Goal: Transaction & Acquisition: Purchase product/service

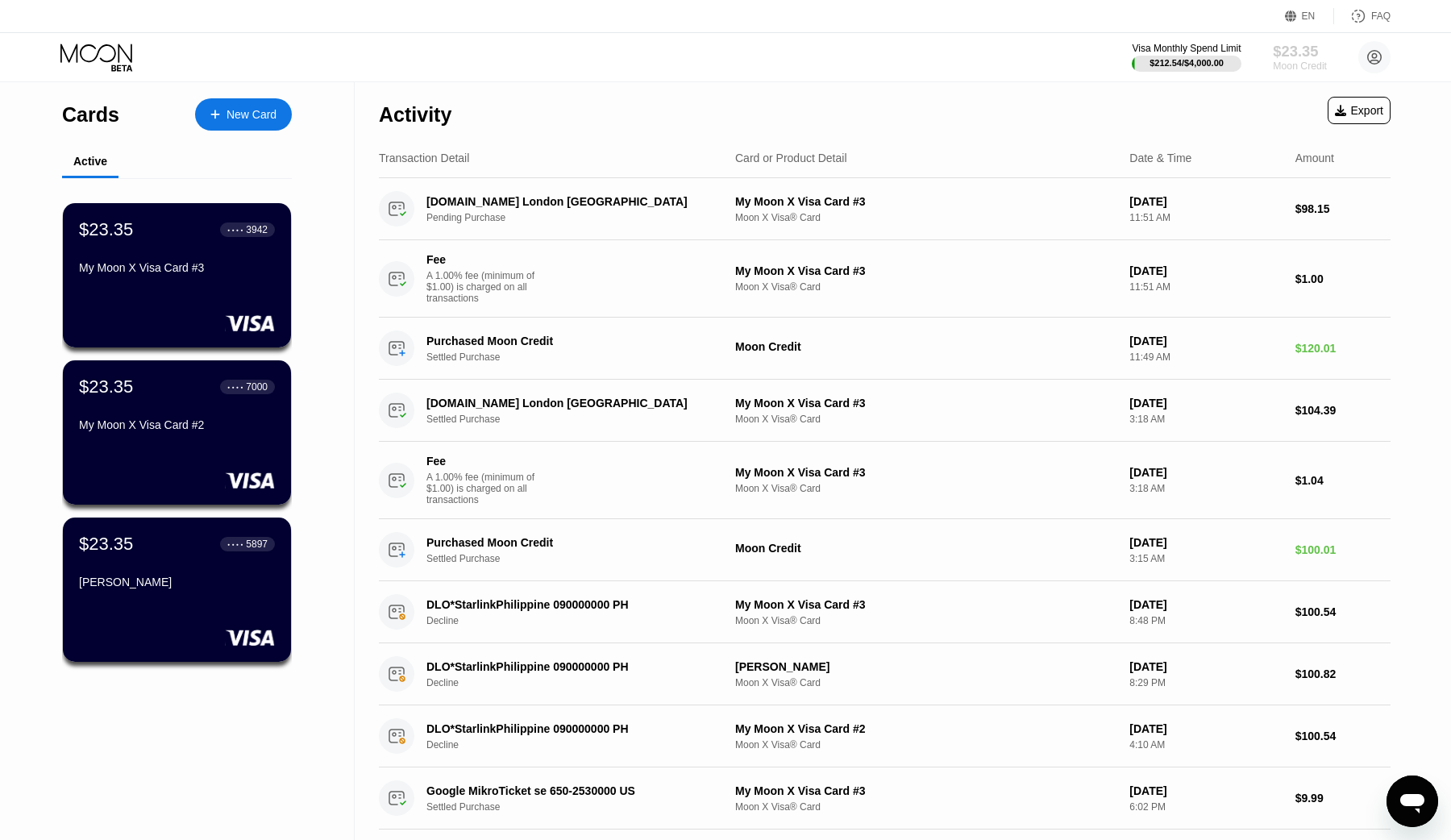
click at [1286, 62] on div "Moon Credit" at bounding box center [1299, 66] width 54 height 11
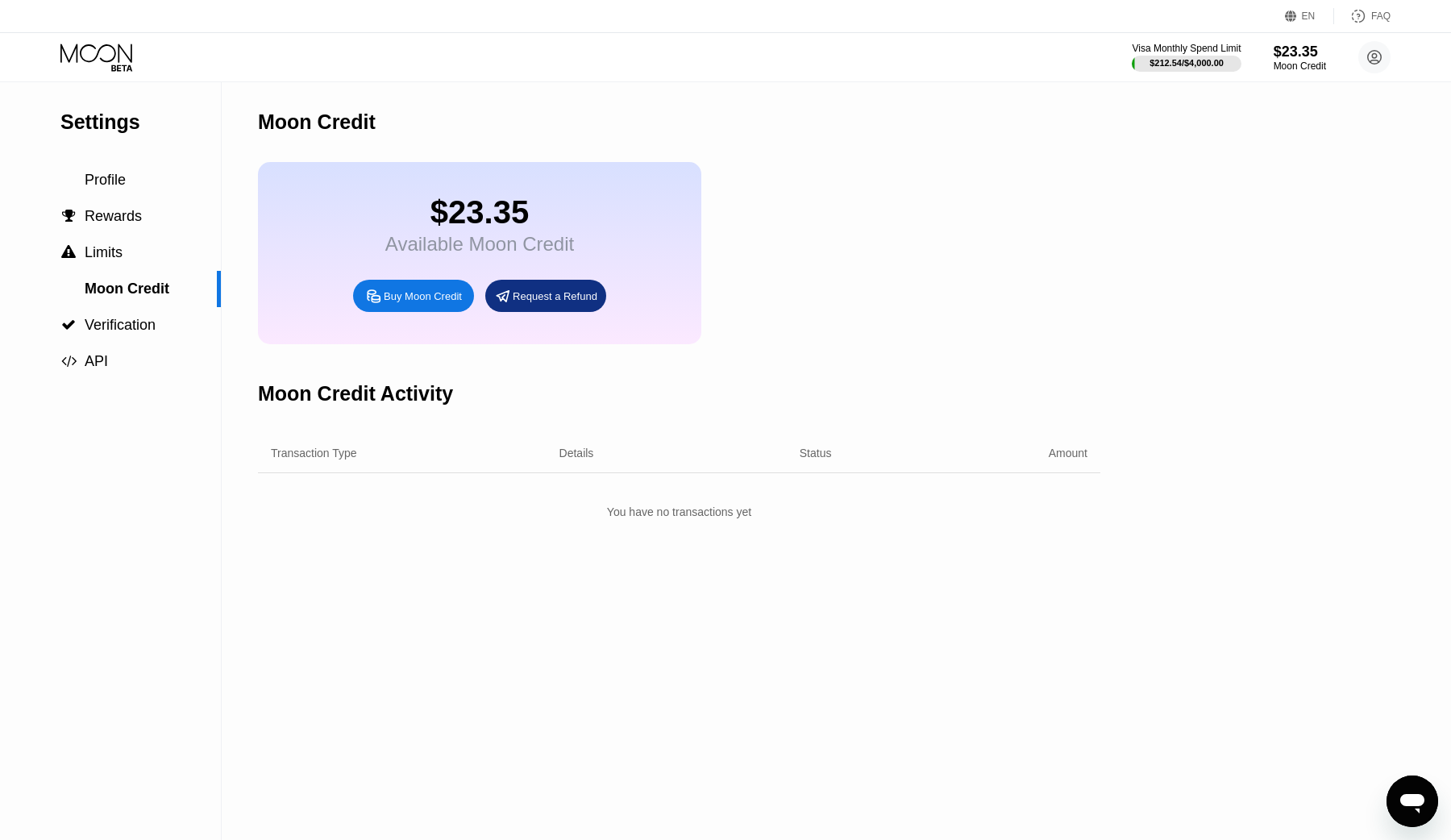
click at [431, 295] on div "Buy Moon Credit" at bounding box center [423, 296] width 78 height 14
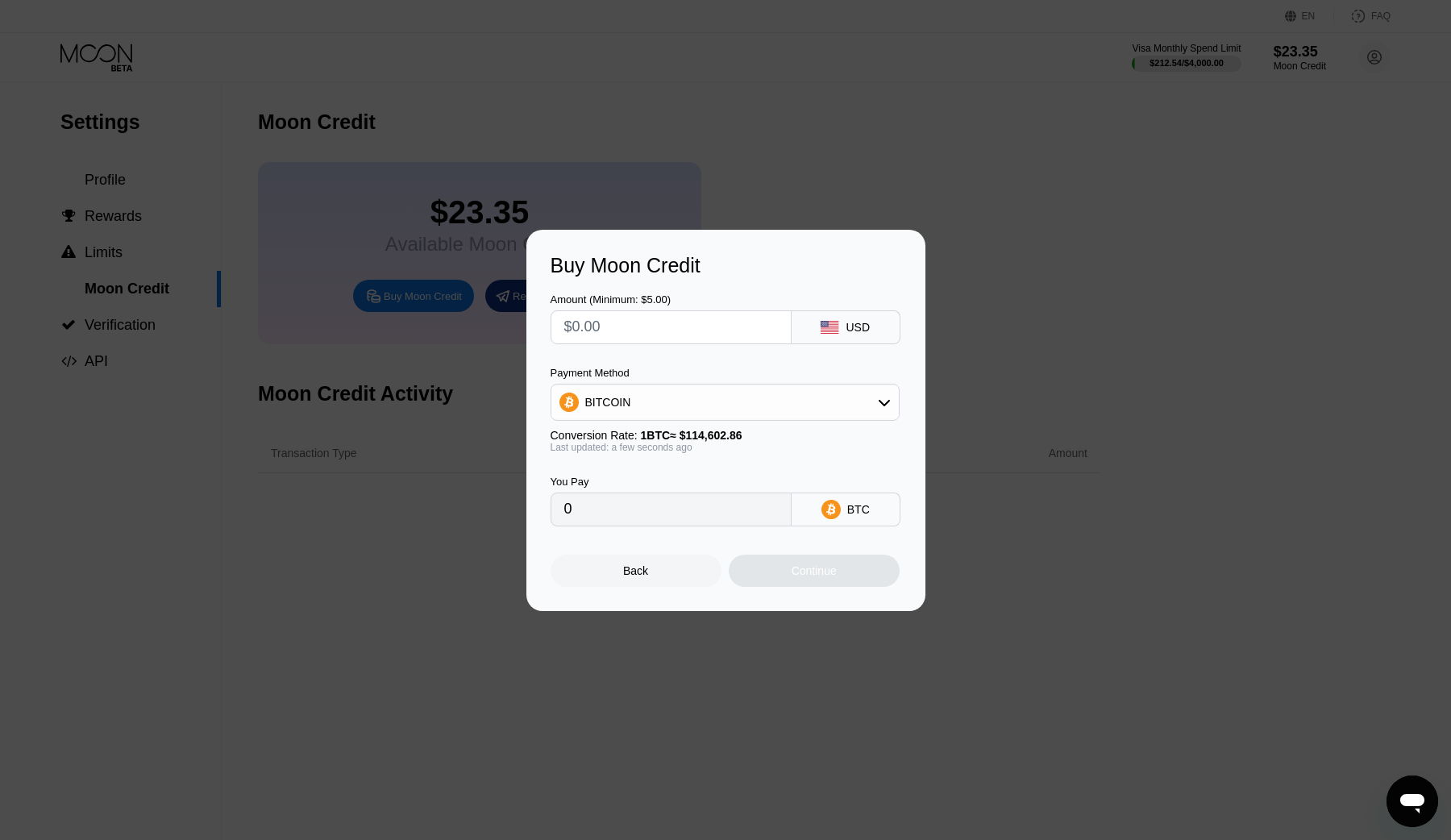
click at [677, 333] on input "text" at bounding box center [671, 327] width 214 height 32
type input "$1"
type input "0.00000873"
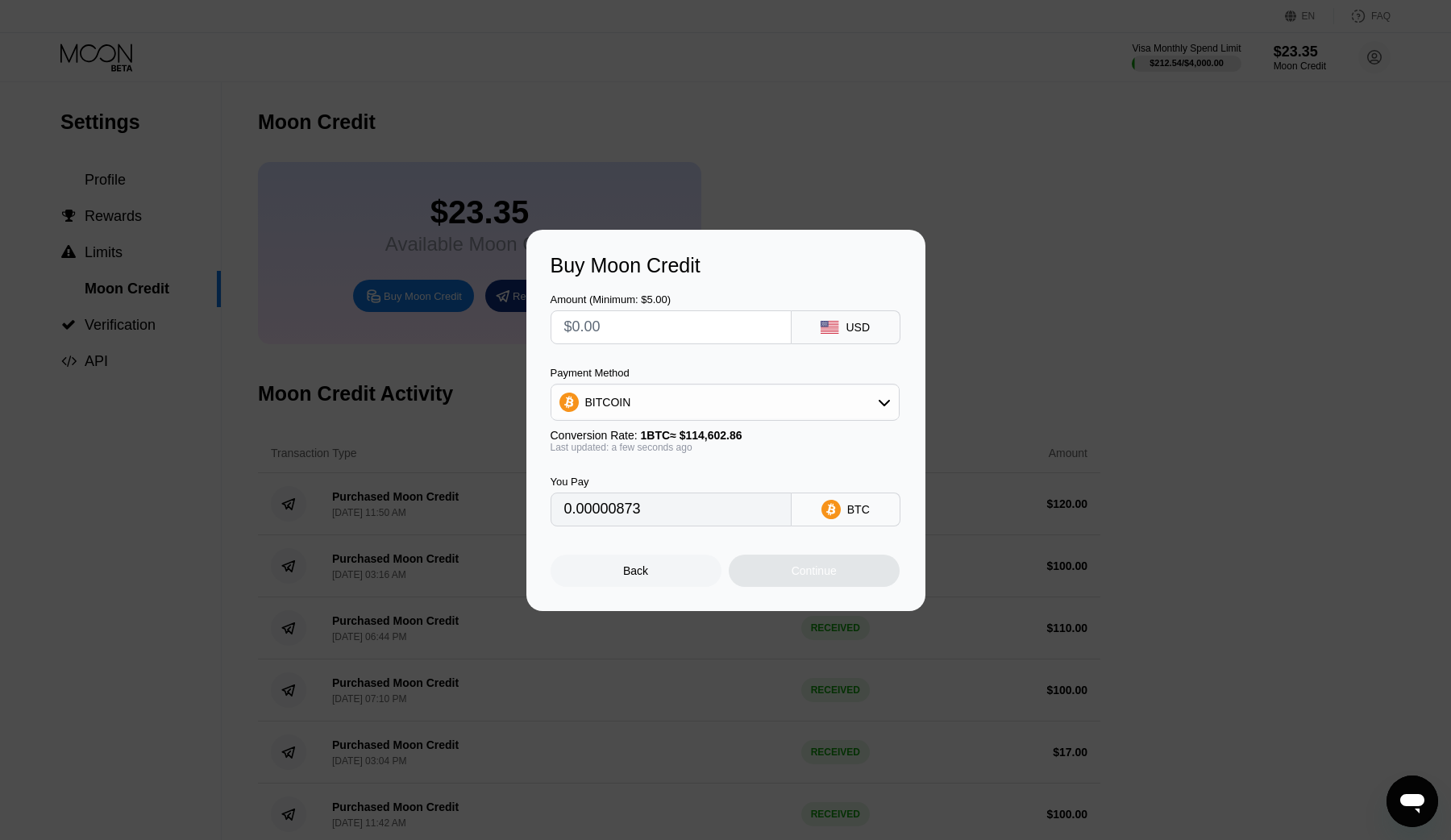
type input "0"
type input "$1"
type input "0.00000873"
type input "$15"
type input "0.00013089"
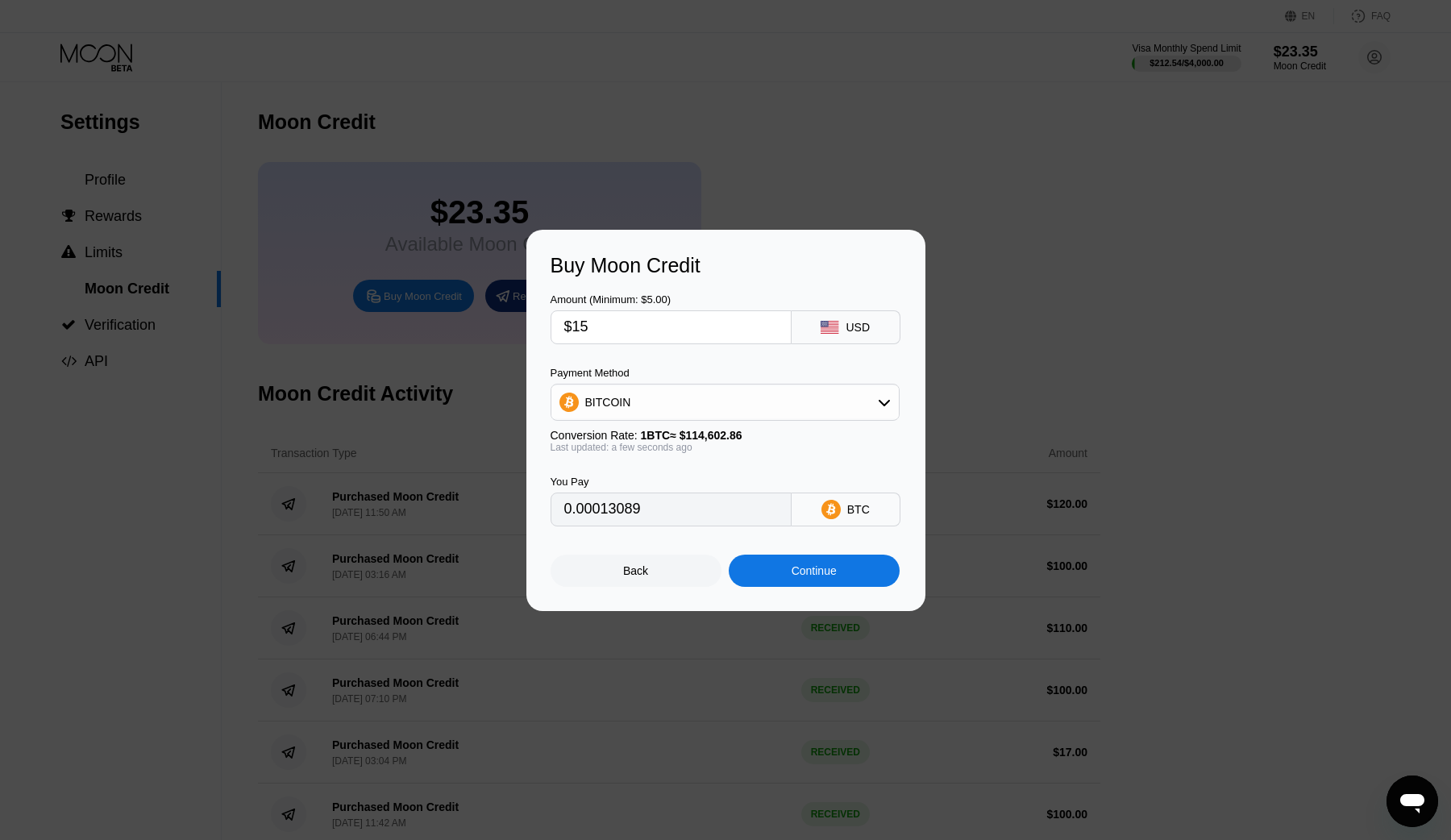
type input "$150"
type input "0.00130887"
type input "$150"
click at [642, 392] on div "BITCOIN" at bounding box center [725, 402] width 348 height 32
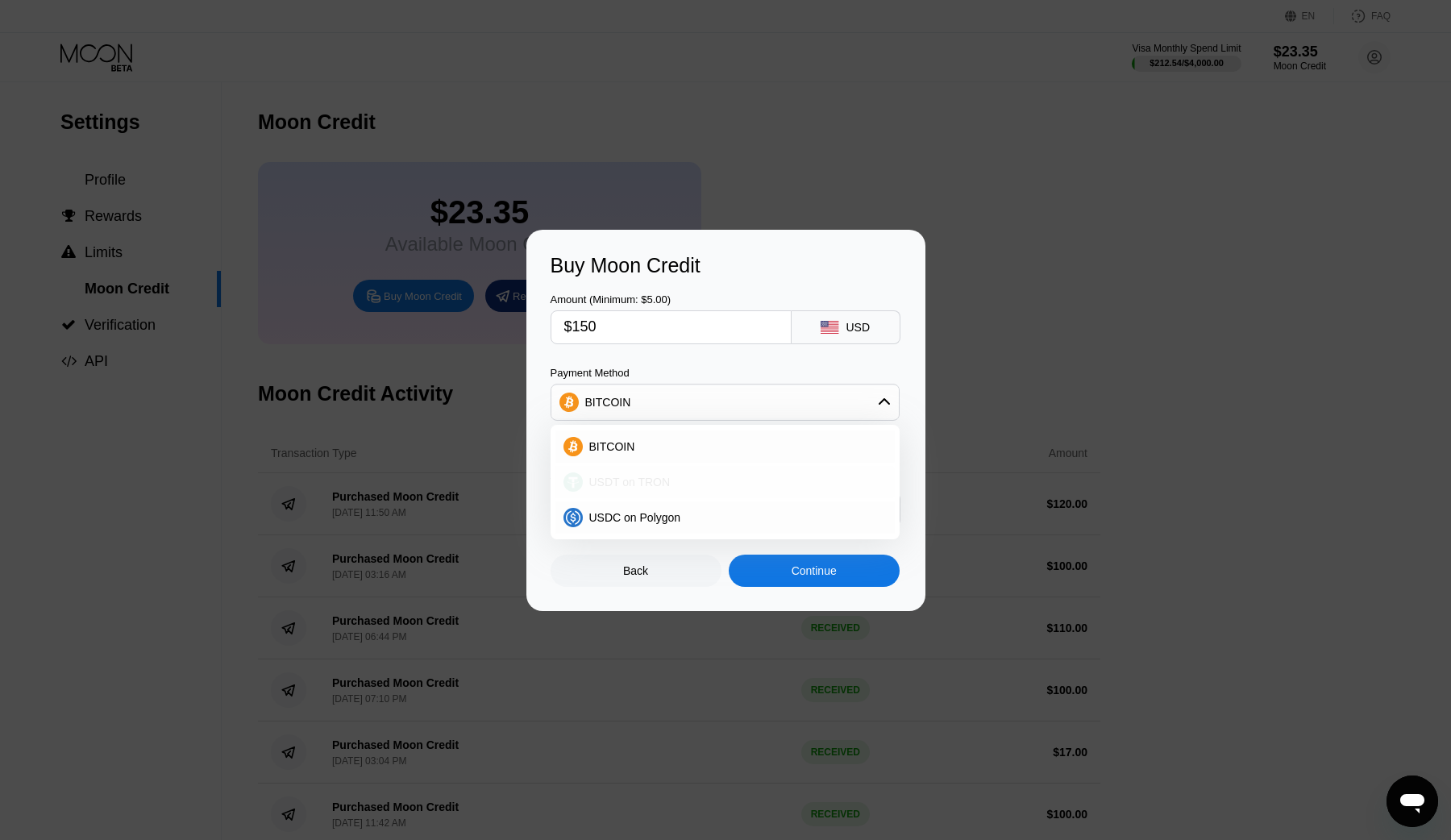
click at [621, 475] on span "USDT on TRON" at bounding box center [630, 481] width 82 height 13
type input "151.52"
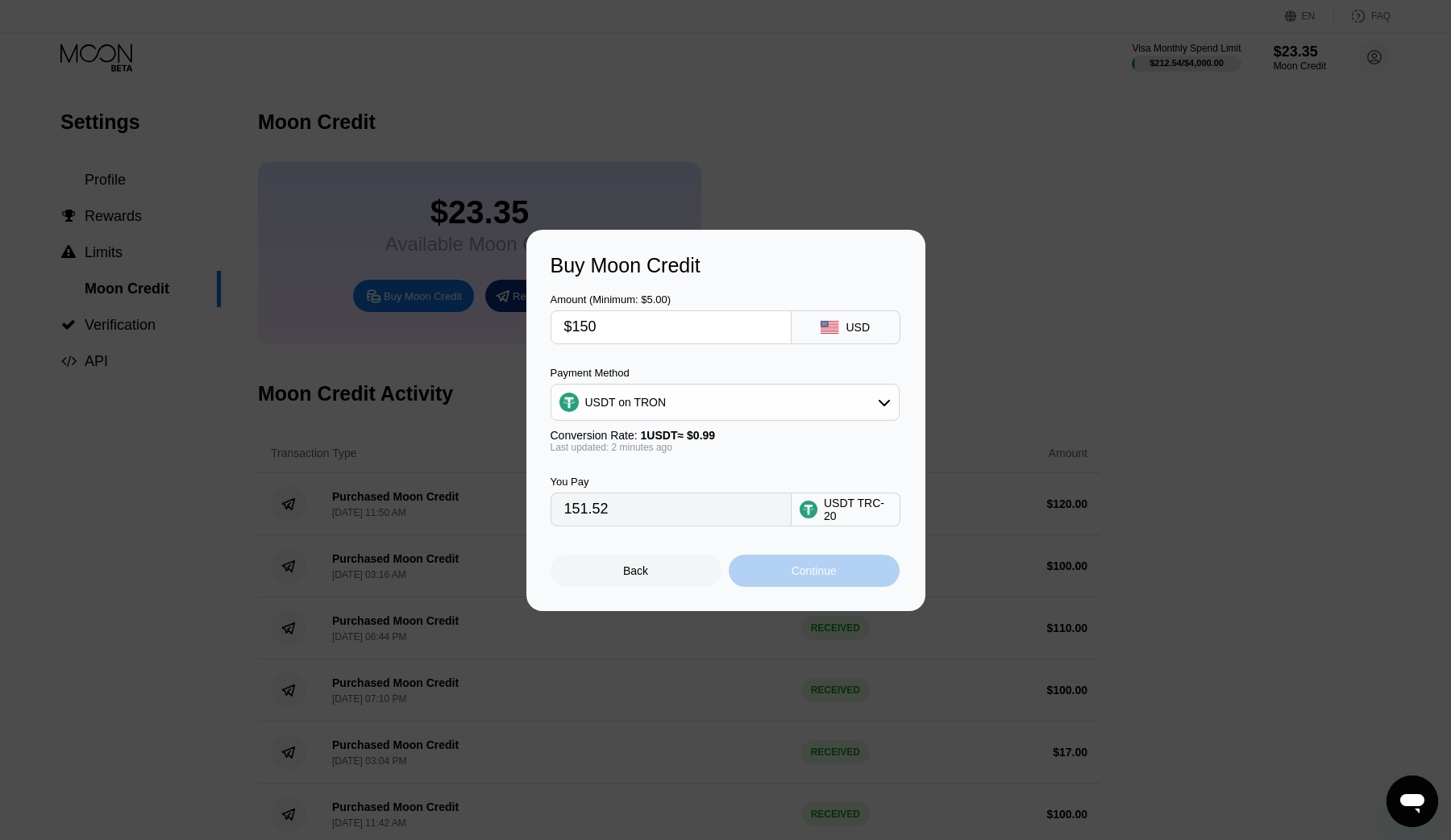
click at [792, 568] on div "Continue" at bounding box center [814, 570] width 45 height 13
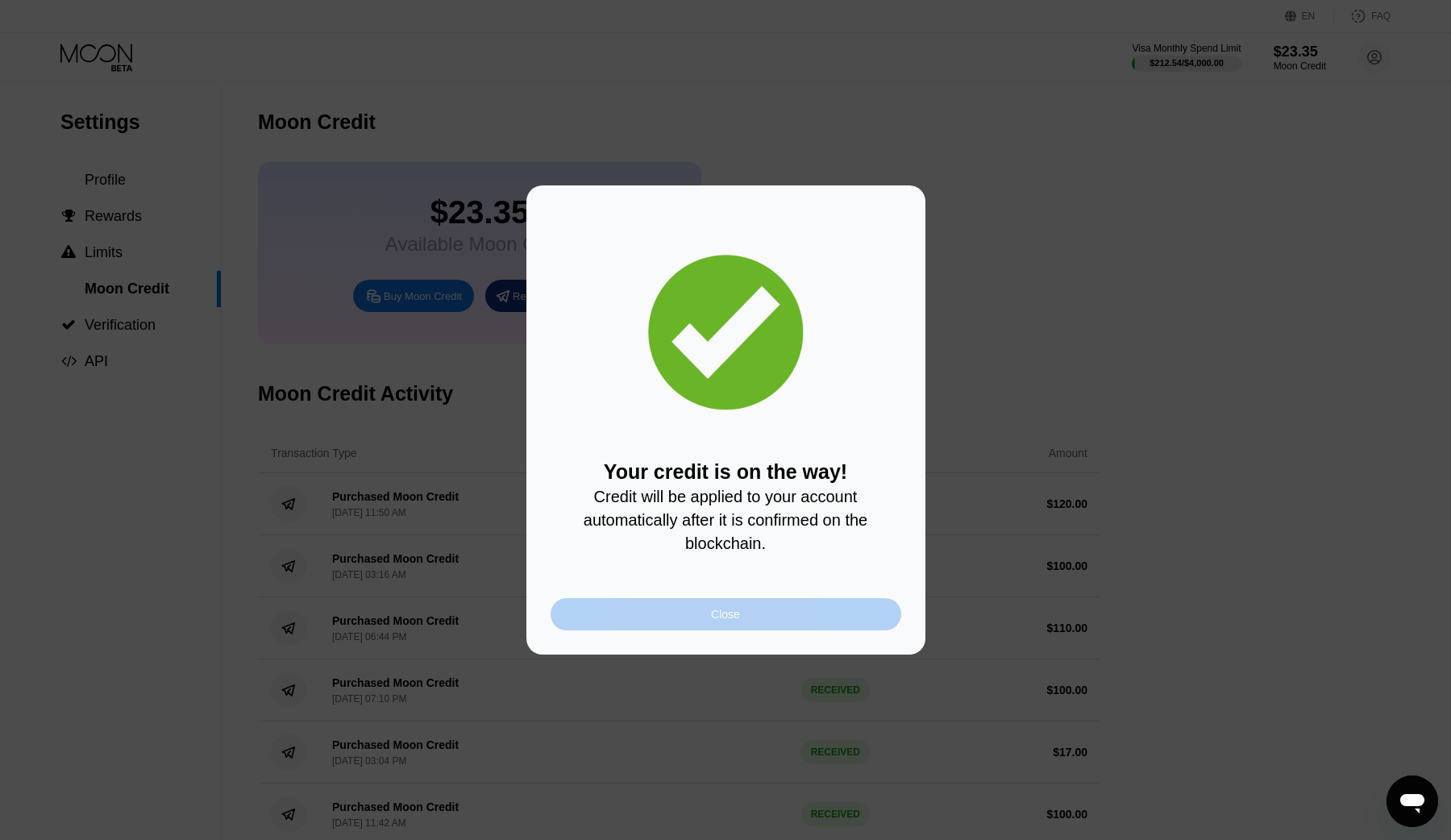
click at [823, 628] on div "Close" at bounding box center [726, 614] width 351 height 32
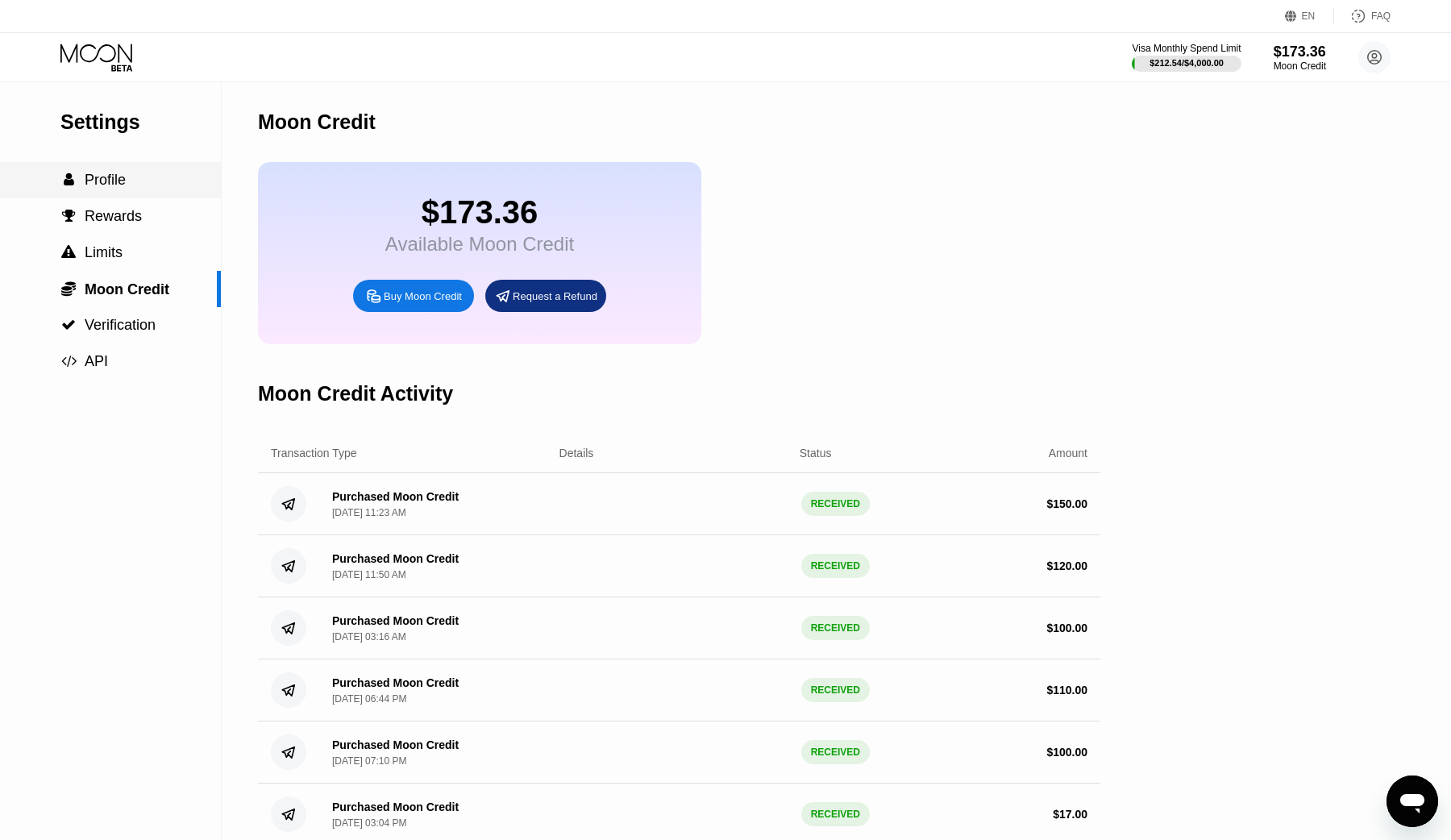
click at [152, 179] on div " Profile" at bounding box center [110, 180] width 221 height 17
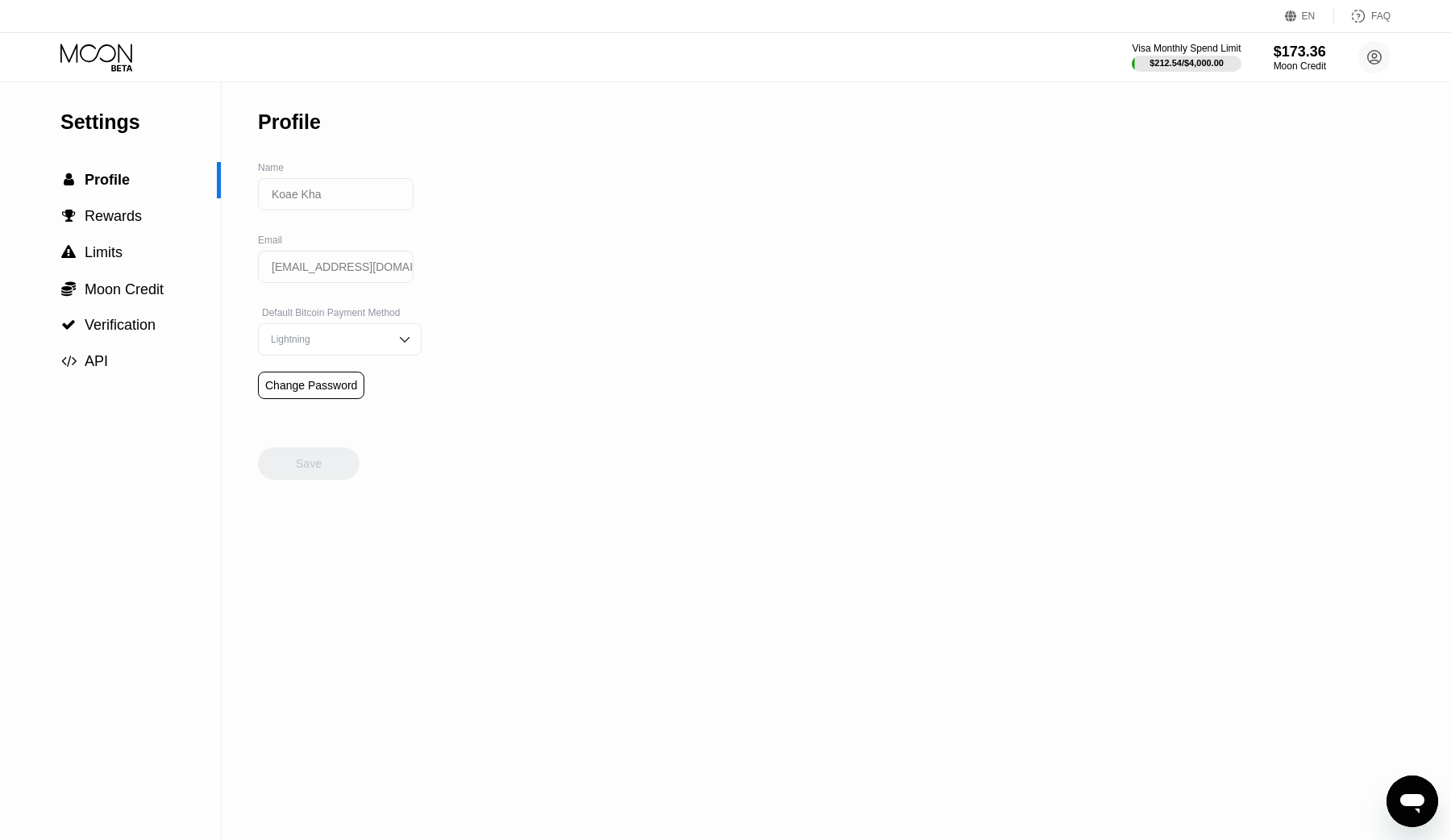
click at [1388, 38] on div "Visa Monthly Spend Limit $212.54 / $4,000.00 $173.36 Moon Credit Koae Kha [EMAI…" at bounding box center [725, 57] width 1451 height 49
click at [1368, 50] on circle at bounding box center [1374, 57] width 32 height 32
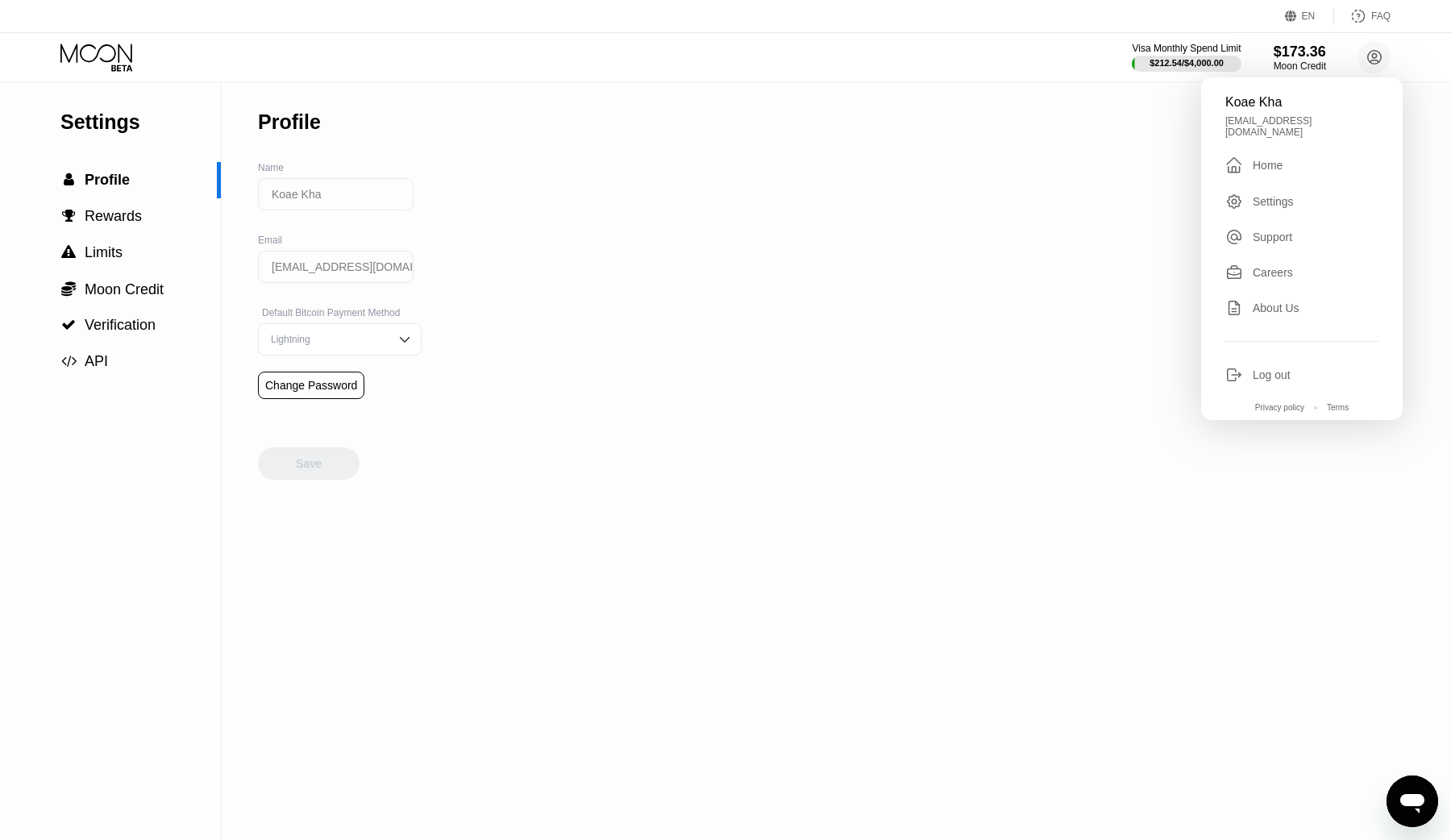
click at [1293, 161] on div " Home" at bounding box center [1302, 165] width 153 height 20
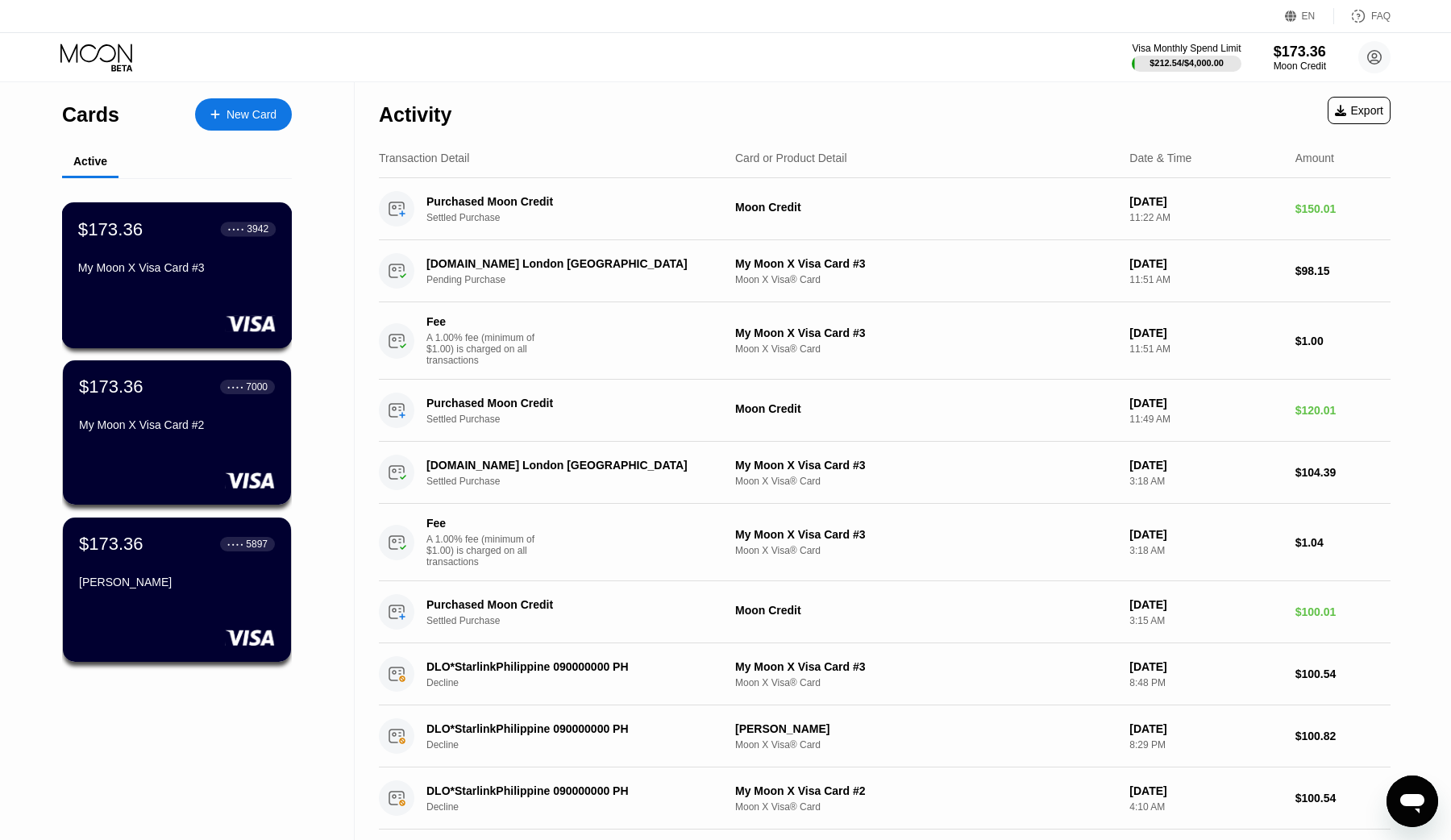
click at [220, 287] on div "$173.36 ● ● ● ● 3942 My Moon X Visa Card #3" at bounding box center [177, 274] width 231 height 146
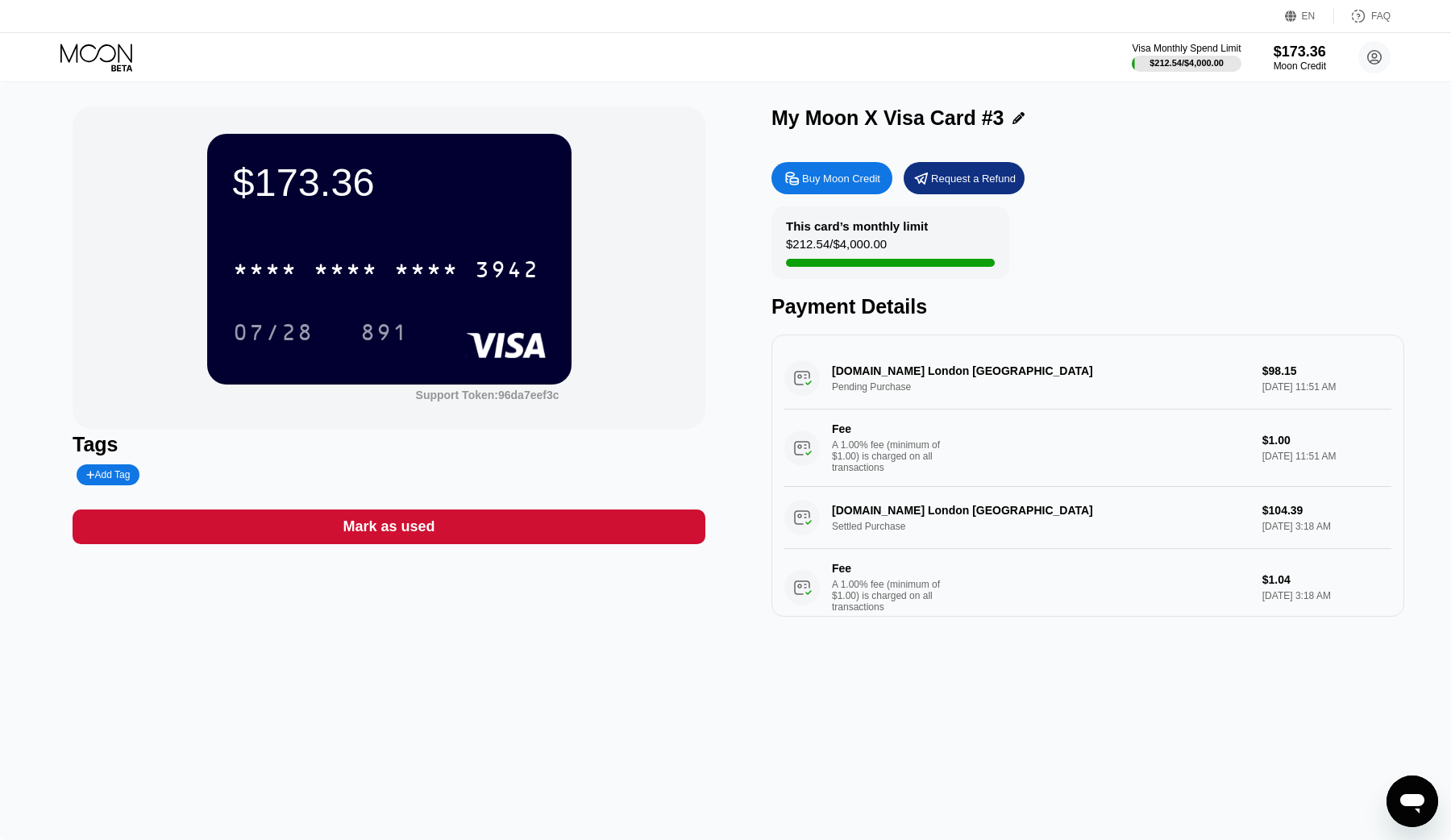
click at [598, 672] on div "$173.36 * * * * * * * * * * * * 3942 07/28 891 Support Token: 96da7eef3c Tags A…" at bounding box center [725, 460] width 1451 height 757
